Goal: Complete application form: Complete application form

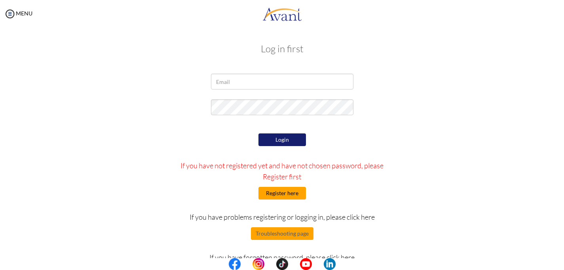
click at [278, 196] on button "Register here" at bounding box center [283, 193] width 48 height 13
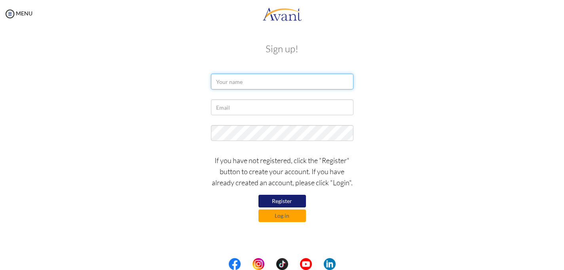
click at [253, 80] on input "text" at bounding box center [282, 82] width 143 height 16
type input "Paolo Angelo Bravo"
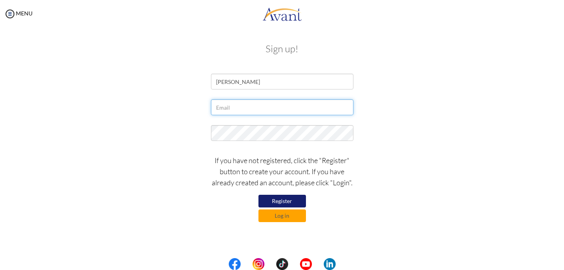
click at [238, 108] on input "text" at bounding box center [282, 107] width 143 height 16
type input "paoangelobravo@gmail.com"
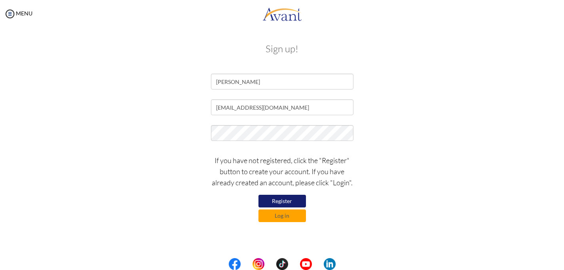
click at [288, 202] on button "Register" at bounding box center [283, 201] width 48 height 13
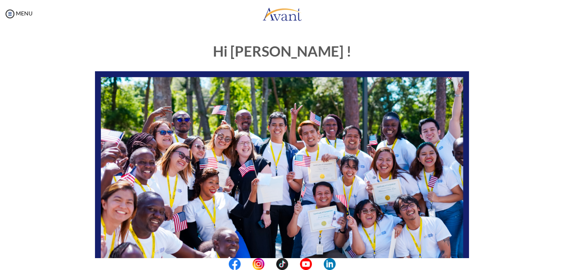
scroll to position [170, 0]
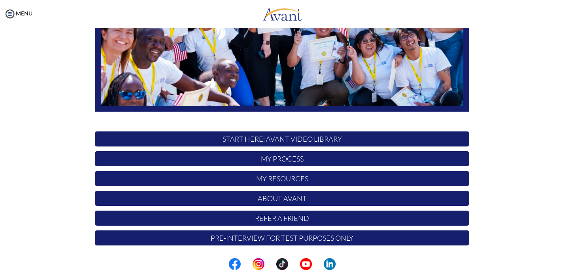
click at [293, 158] on p "My Process" at bounding box center [282, 158] width 374 height 15
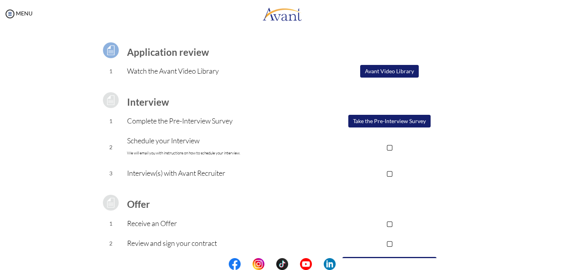
scroll to position [90, 0]
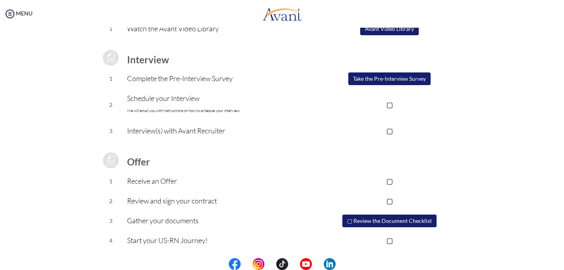
click at [392, 79] on button "Take the Pre-Interview Survey" at bounding box center [390, 78] width 82 height 13
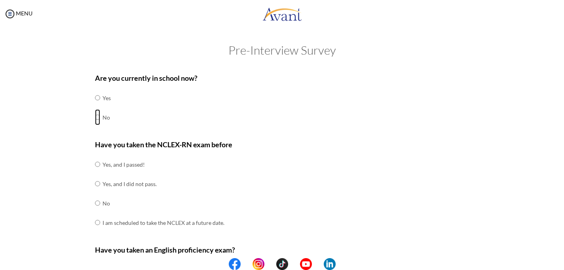
click at [99, 114] on input "radio" at bounding box center [97, 117] width 5 height 16
radio input "true"
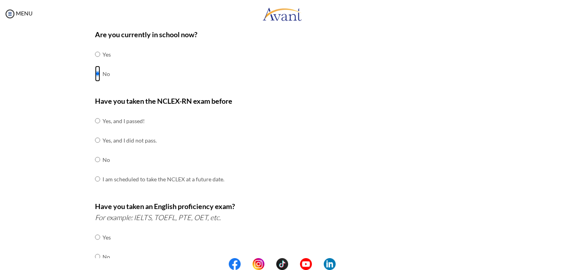
scroll to position [67, 0]
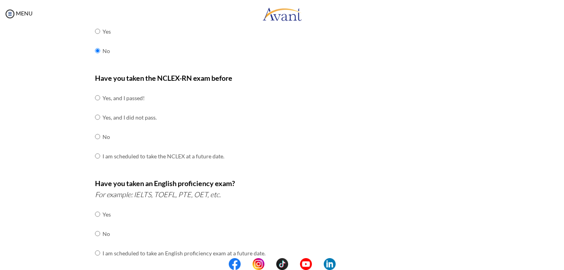
click at [103, 97] on td "Yes, and I passed!" at bounding box center [164, 97] width 122 height 19
click at [96, 96] on input "radio" at bounding box center [97, 98] width 5 height 16
radio input "true"
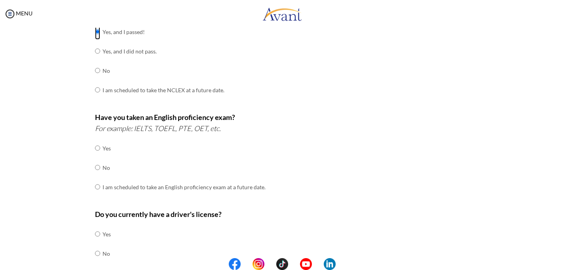
scroll to position [176, 0]
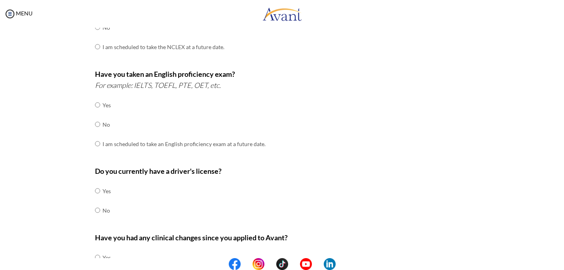
click at [100, 107] on td at bounding box center [101, 104] width 2 height 19
click at [96, 102] on input "radio" at bounding box center [97, 105] width 5 height 16
radio input "true"
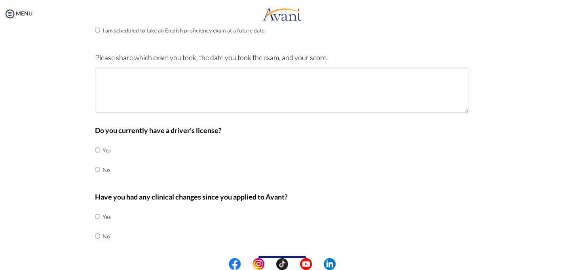
scroll to position [307, 0]
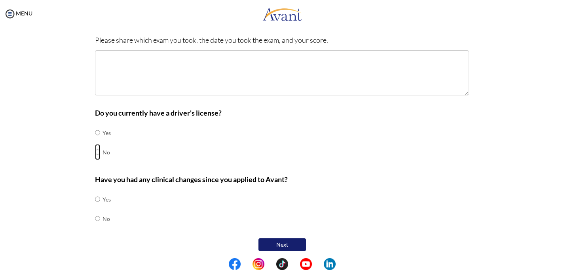
click at [99, 150] on input "radio" at bounding box center [97, 152] width 5 height 16
radio input "true"
click at [97, 211] on input "radio" at bounding box center [97, 219] width 5 height 16
radio input "true"
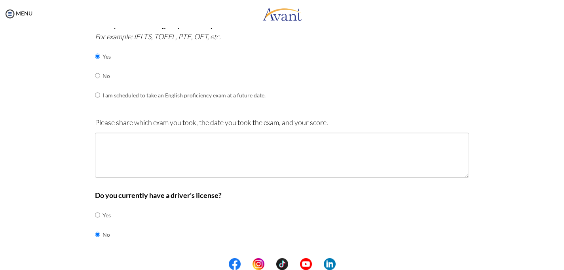
scroll to position [213, 0]
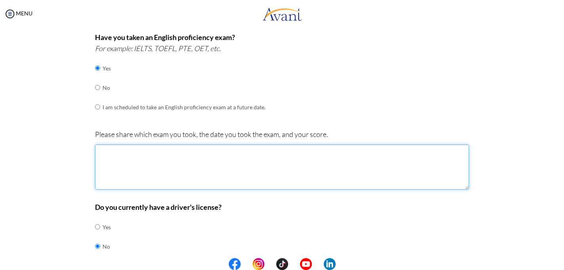
click at [122, 158] on textarea at bounding box center [282, 167] width 374 height 45
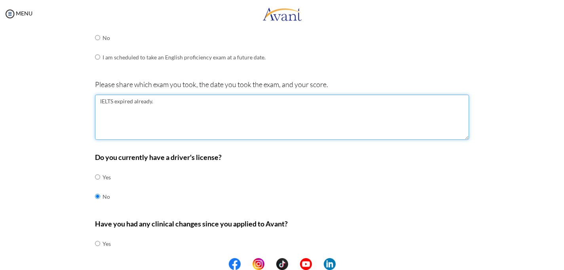
scroll to position [307, 0]
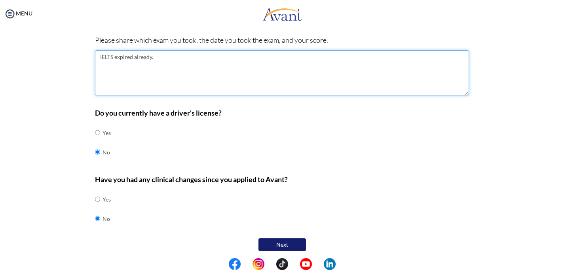
type textarea "IELTS expired already."
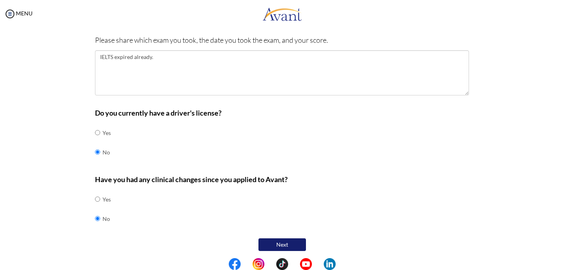
click at [282, 242] on button "Next" at bounding box center [283, 244] width 48 height 13
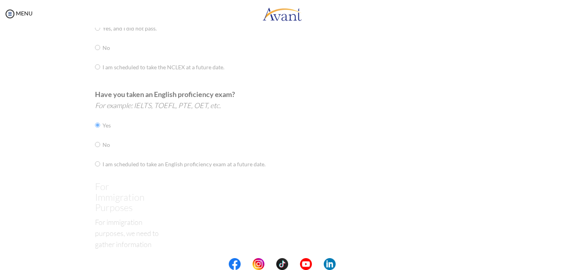
scroll to position [16, 0]
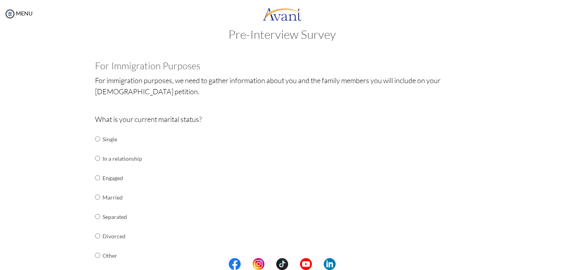
click at [111, 137] on td "Single" at bounding box center [123, 139] width 40 height 19
click at [108, 137] on td "Single" at bounding box center [123, 139] width 40 height 19
click at [102, 138] on td at bounding box center [101, 139] width 2 height 19
click at [96, 139] on input "radio" at bounding box center [97, 139] width 5 height 16
radio input "true"
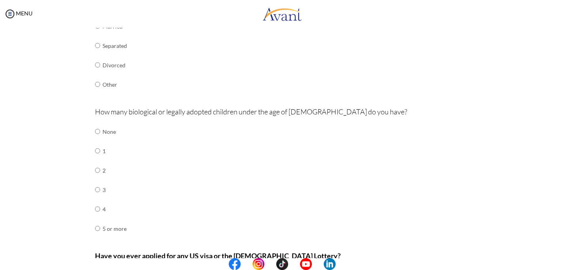
scroll to position [213, 0]
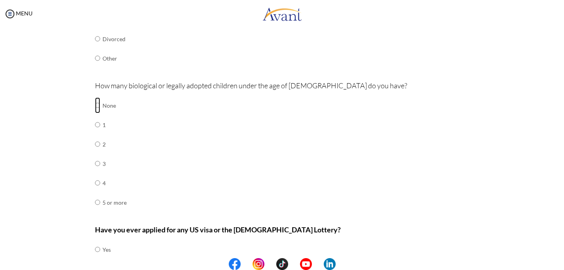
click at [97, 103] on input "radio" at bounding box center [97, 105] width 5 height 16
radio input "true"
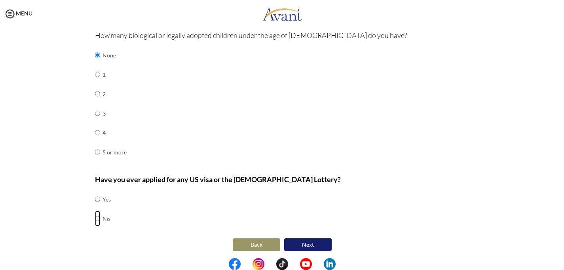
click at [99, 216] on input "radio" at bounding box center [97, 219] width 5 height 16
radio input "true"
click at [295, 241] on button "Next" at bounding box center [308, 244] width 48 height 13
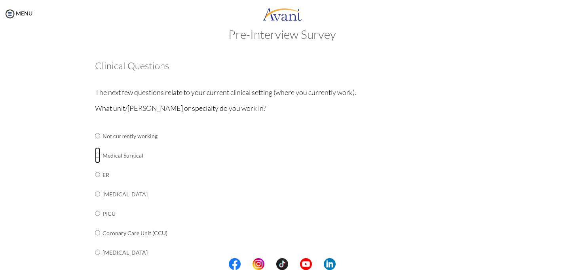
click at [97, 157] on input "radio" at bounding box center [97, 155] width 5 height 16
radio input "true"
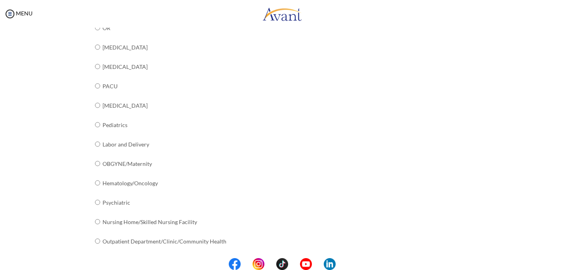
scroll to position [301, 0]
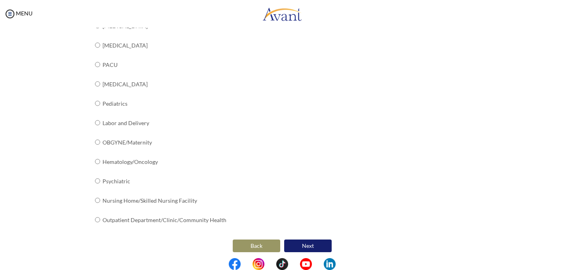
click at [307, 244] on button "Next" at bounding box center [308, 246] width 48 height 13
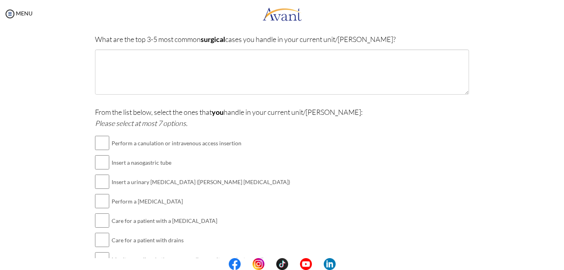
scroll to position [142, 0]
click at [106, 143] on input "checkbox" at bounding box center [102, 143] width 14 height 16
checkbox input "true"
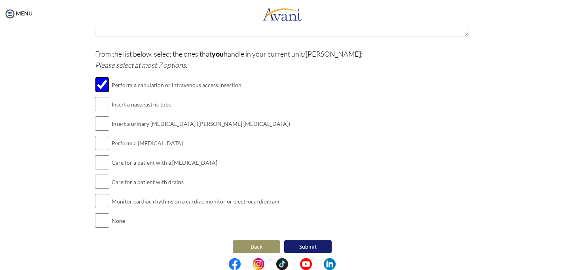
scroll to position [203, 0]
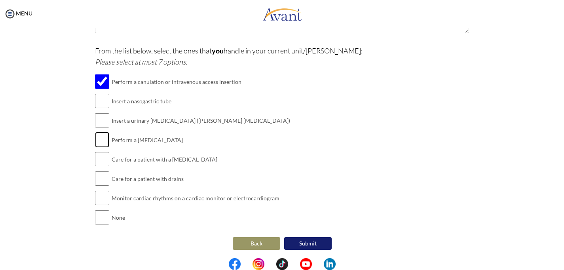
click at [105, 137] on input "checkbox" at bounding box center [102, 140] width 14 height 16
checkbox input "true"
click at [104, 198] on input "checkbox" at bounding box center [102, 198] width 14 height 16
checkbox input "true"
click at [105, 101] on input "checkbox" at bounding box center [102, 101] width 14 height 16
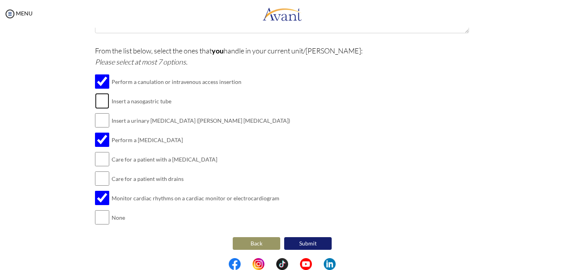
checkbox input "true"
click at [104, 123] on input "checkbox" at bounding box center [102, 120] width 14 height 16
checkbox input "true"
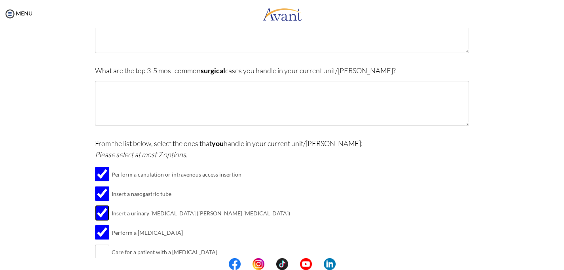
scroll to position [105, 0]
